Goal: Task Accomplishment & Management: Manage account settings

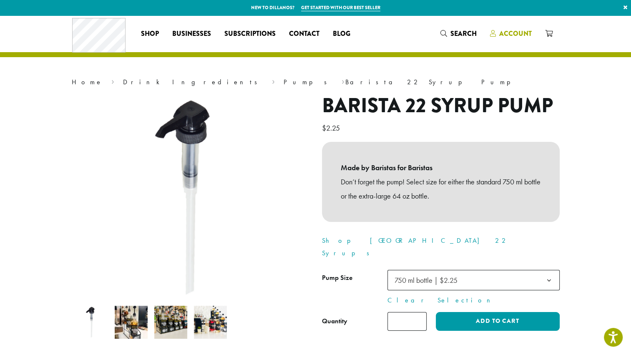
click at [511, 37] on span "Account" at bounding box center [515, 34] width 33 height 10
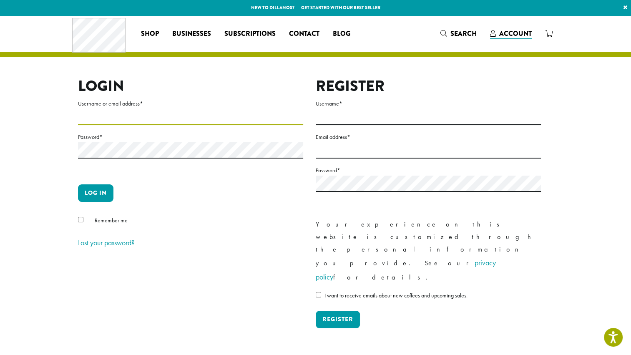
click at [118, 118] on input "Username or email address *" at bounding box center [190, 117] width 225 height 16
